Goal: Task Accomplishment & Management: Manage account settings

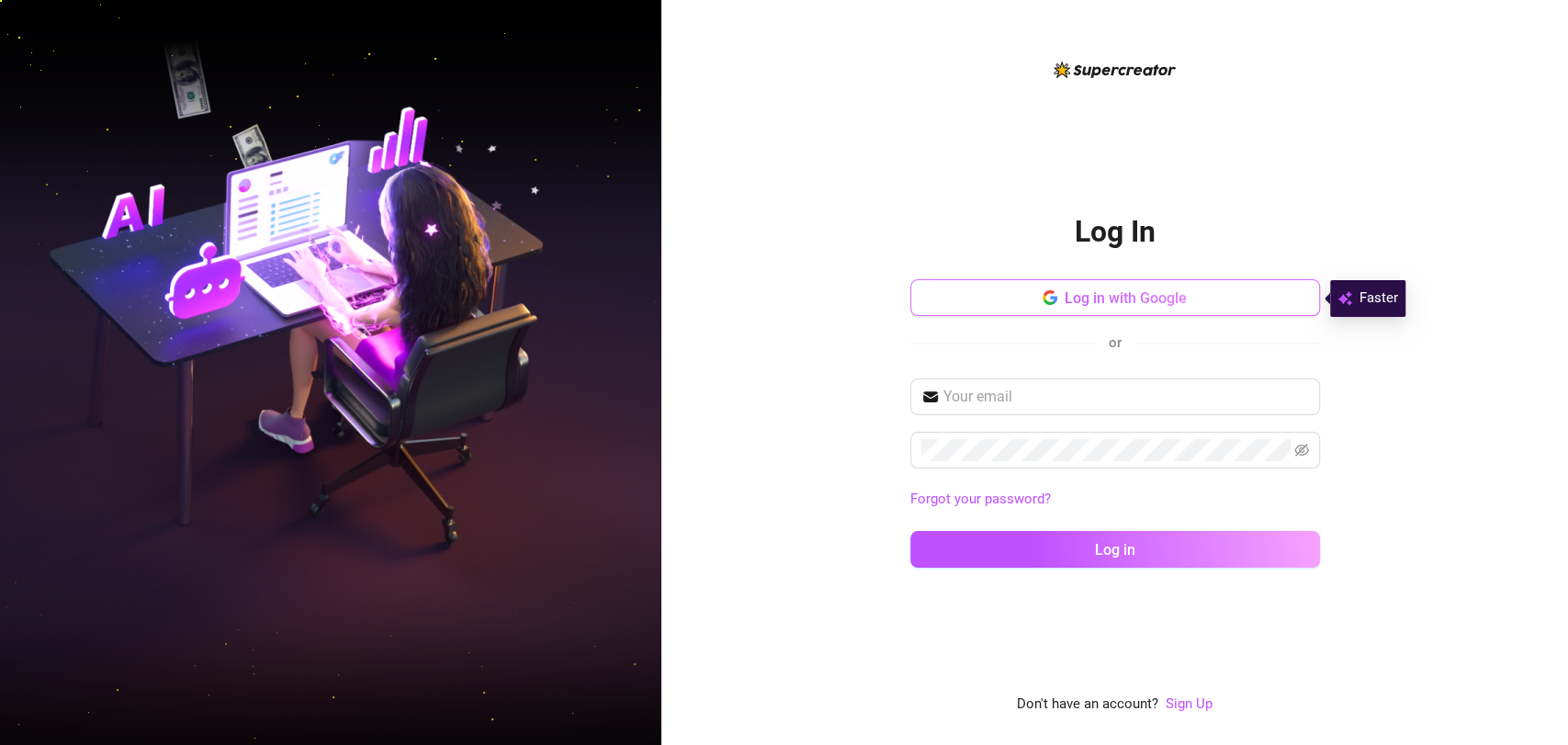
click at [1174, 298] on span "Log in with Google" at bounding box center [1125, 299] width 122 height 18
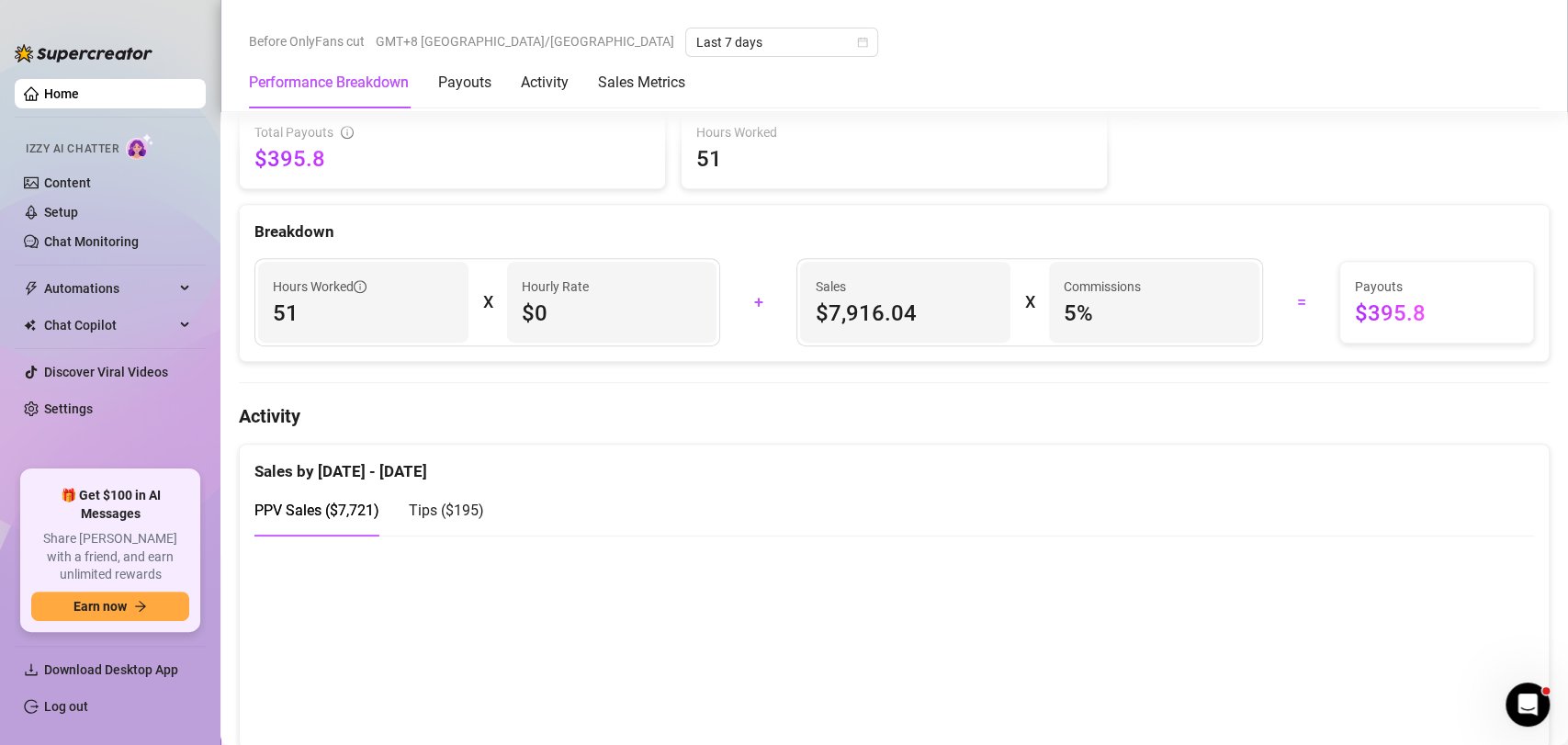
scroll to position [918, 0]
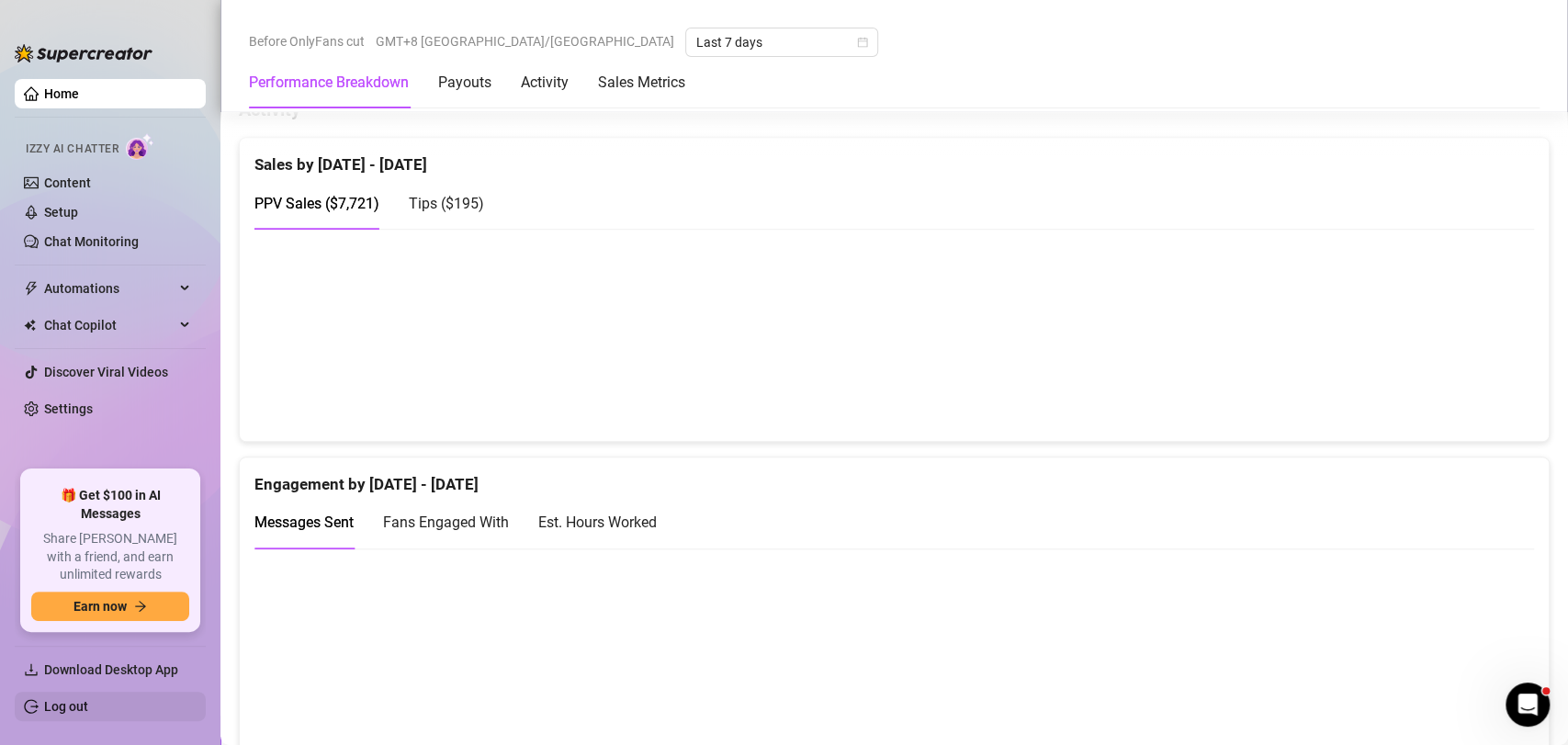
click at [88, 700] on link "Log out" at bounding box center [66, 706] width 44 height 15
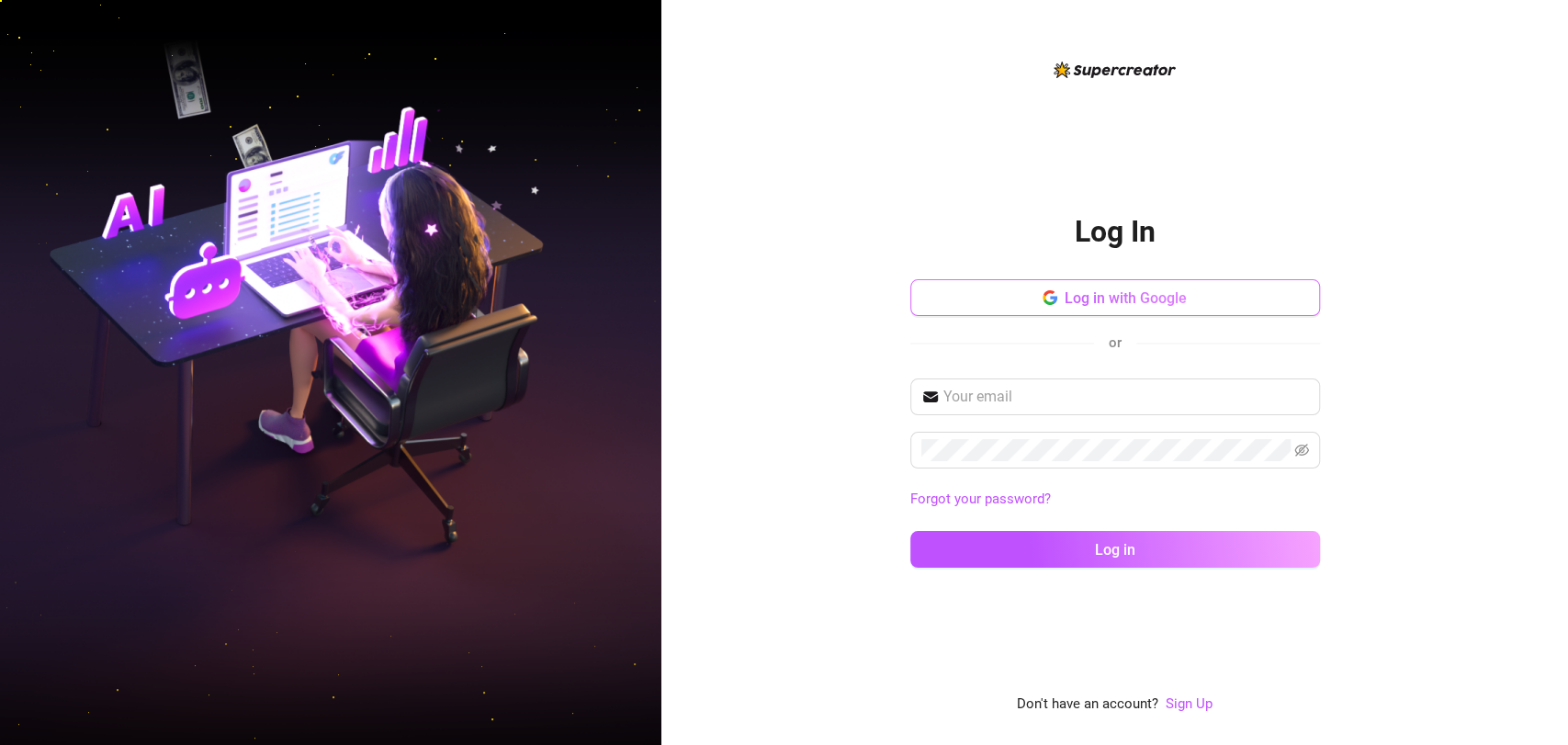
click at [1171, 303] on span "Log in with Google" at bounding box center [1125, 299] width 122 height 18
